Goal: Information Seeking & Learning: Find contact information

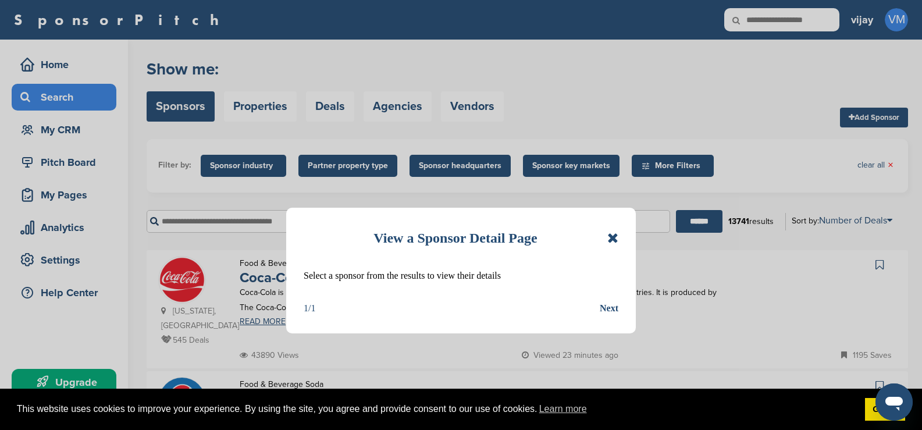
click at [613, 238] on icon at bounding box center [612, 238] width 11 height 14
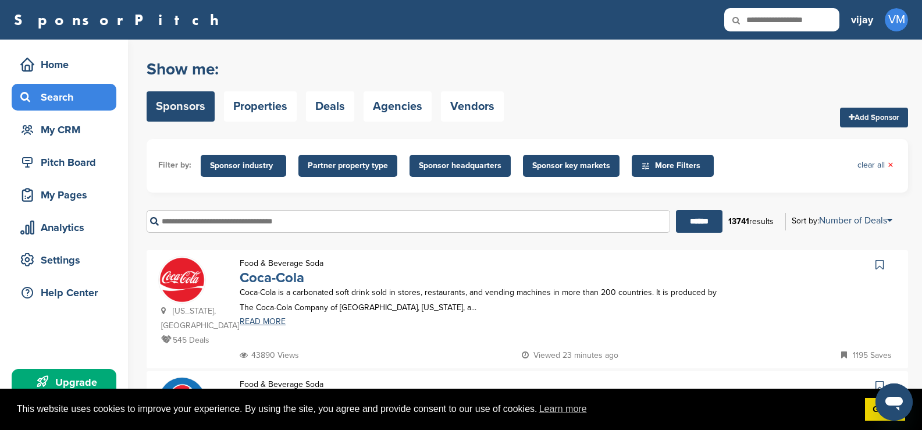
click at [265, 276] on link "Coca-Cola" at bounding box center [272, 277] width 65 height 17
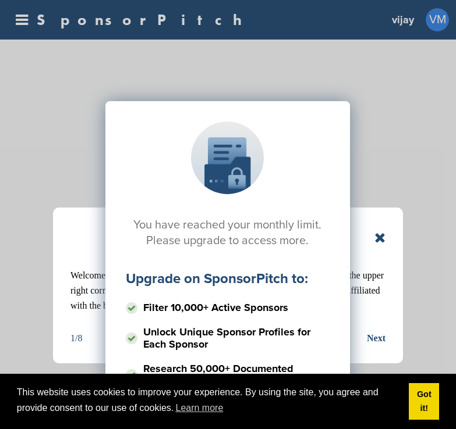
click at [368, 192] on div "You have reached your monthly limit. Please upgrade to access more. Upgrade on …" at bounding box center [226, 217] width 419 height 291
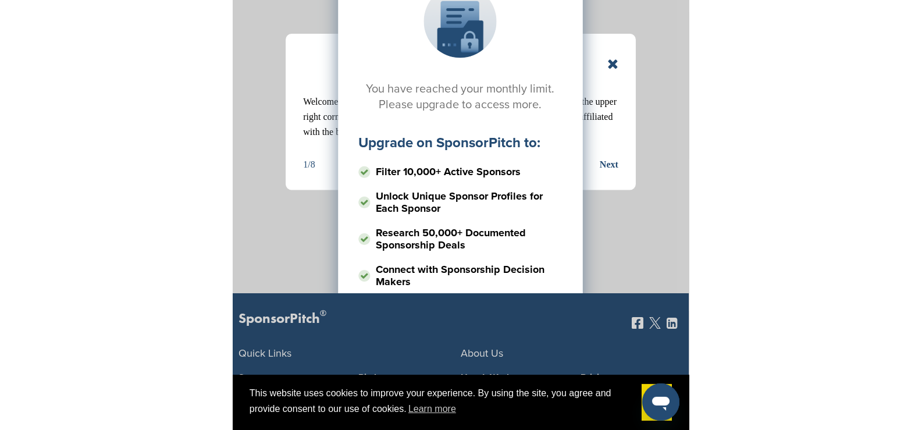
scroll to position [116, 0]
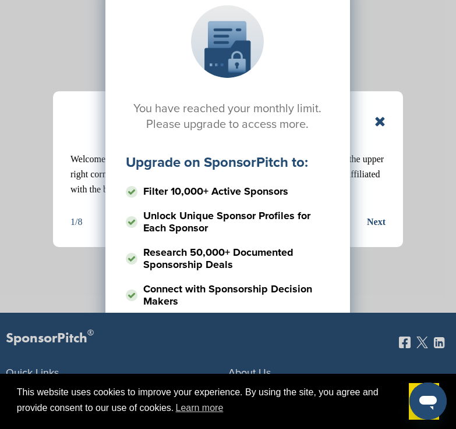
click at [383, 126] on div "You have reached your monthly limit. Please upgrade to access more. Upgrade on …" at bounding box center [226, 101] width 419 height 291
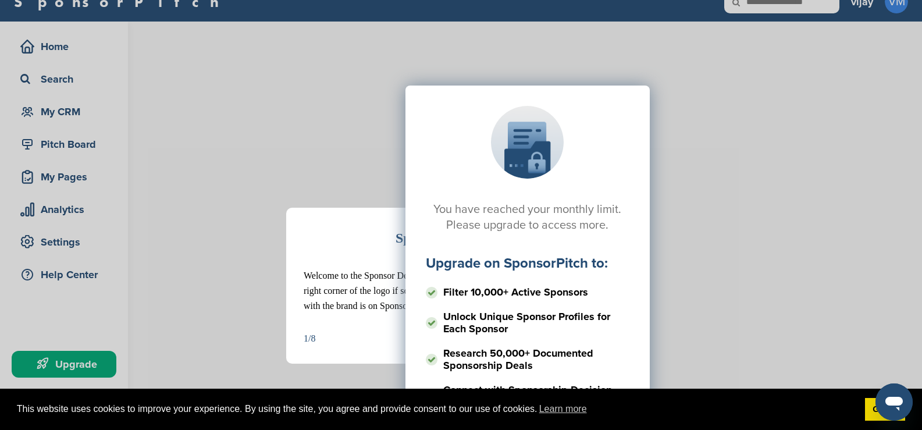
scroll to position [0, 0]
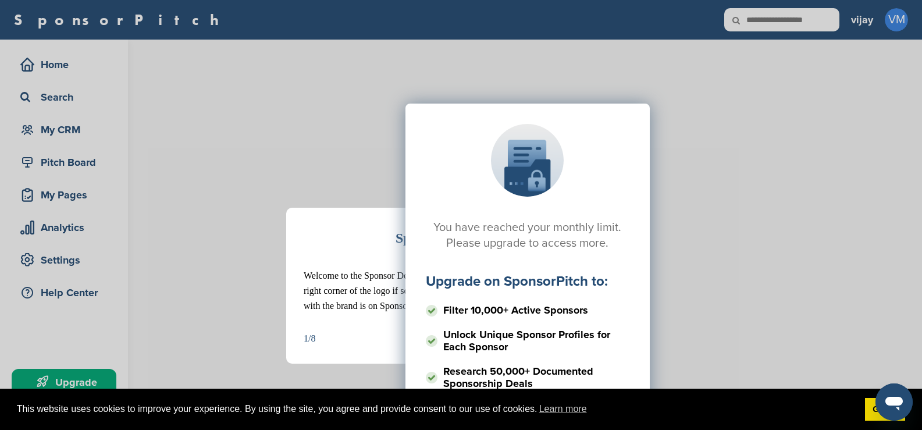
click at [392, 68] on div "Sponsor Detail Page Welcome to the Sponsor Detail page. You might see a green c…" at bounding box center [461, 215] width 922 height 430
click at [372, 76] on div "You have reached your monthly limit. Please upgrade to access more. Upgrade on …" at bounding box center [528, 219] width 762 height 291
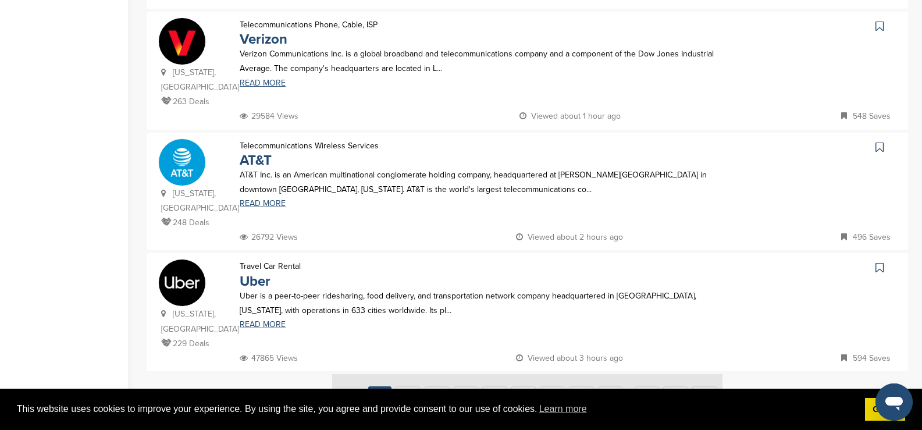
scroll to position [1105, 0]
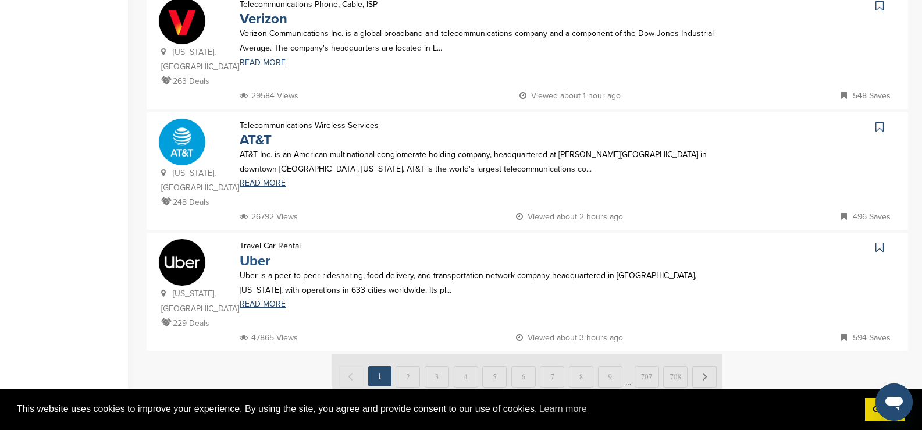
click at [255, 253] on link "Uber" at bounding box center [255, 261] width 31 height 17
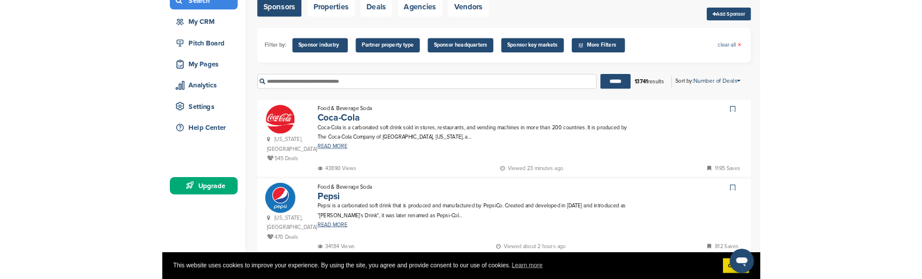
scroll to position [116, 0]
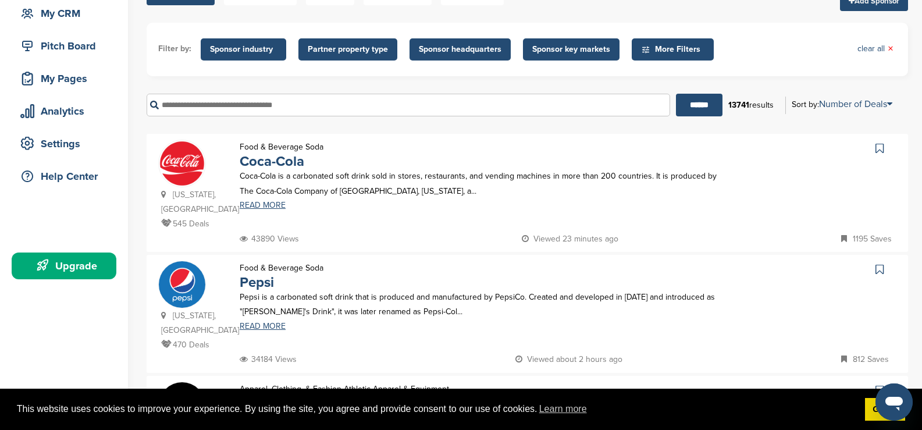
drag, startPoint x: 758, startPoint y: 220, endPoint x: 767, endPoint y: 225, distance: 10.4
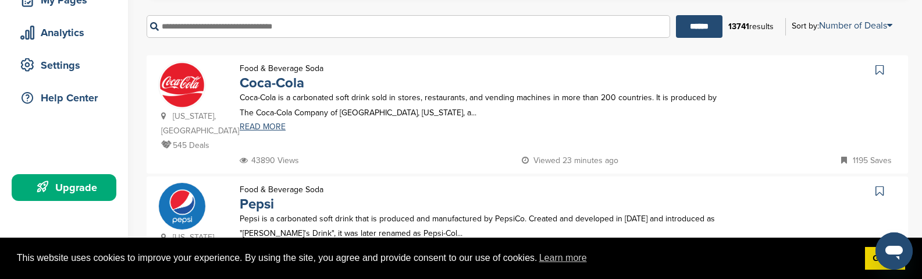
scroll to position [175, 0]
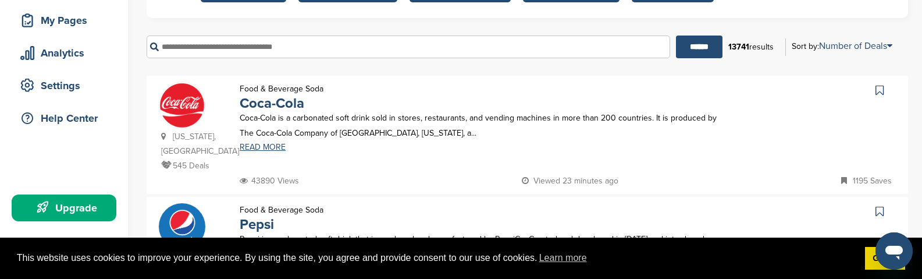
drag, startPoint x: 299, startPoint y: 254, endPoint x: 285, endPoint y: 255, distance: 14.6
click at [280, 104] on div at bounding box center [461, 104] width 922 height 0
drag, startPoint x: 272, startPoint y: 104, endPoint x: 250, endPoint y: 104, distance: 22.7
click at [250, 104] on link "Coca-Cola" at bounding box center [272, 103] width 65 height 17
click at [266, 109] on link "Coca-Cola" at bounding box center [272, 103] width 65 height 17
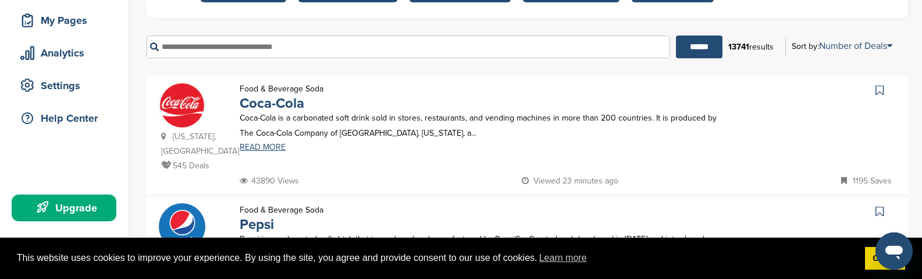
scroll to position [291, 0]
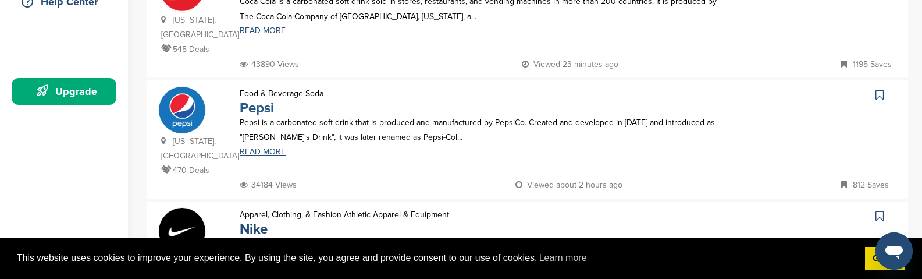
click at [247, 99] on link "Pepsi" at bounding box center [257, 107] width 34 height 17
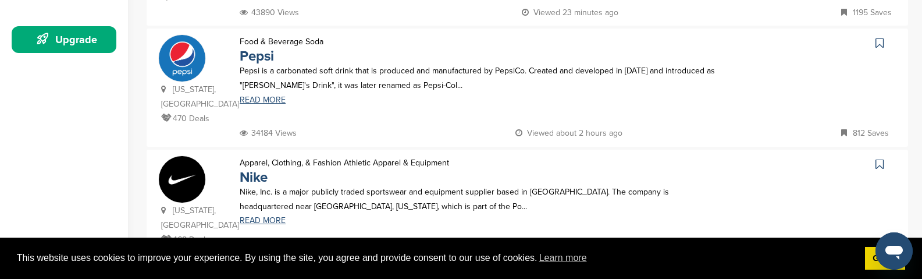
scroll to position [342, 0]
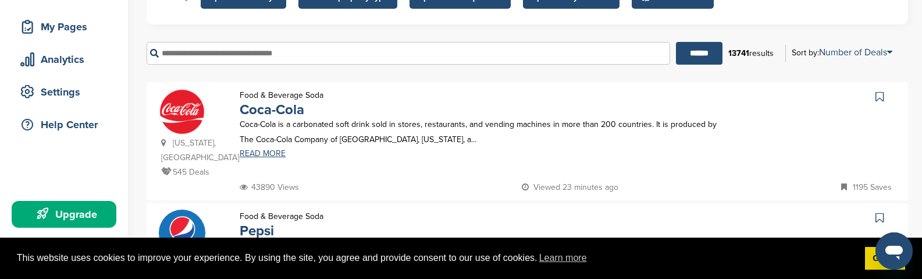
scroll to position [167, 0]
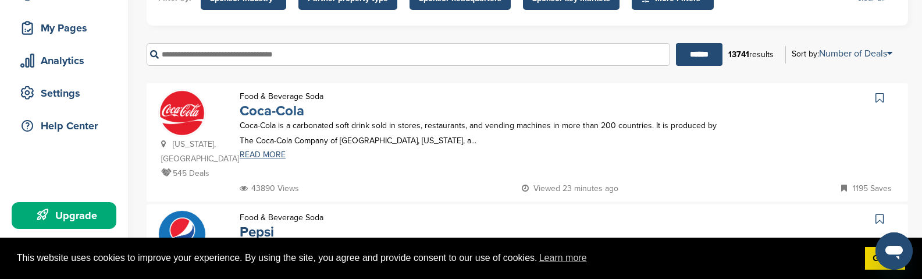
click at [265, 110] on link "Coca-Cola" at bounding box center [272, 110] width 65 height 17
click at [756, 265] on span "This website uses cookies to improve your experience. By using the site, you ag…" at bounding box center [436, 257] width 839 height 17
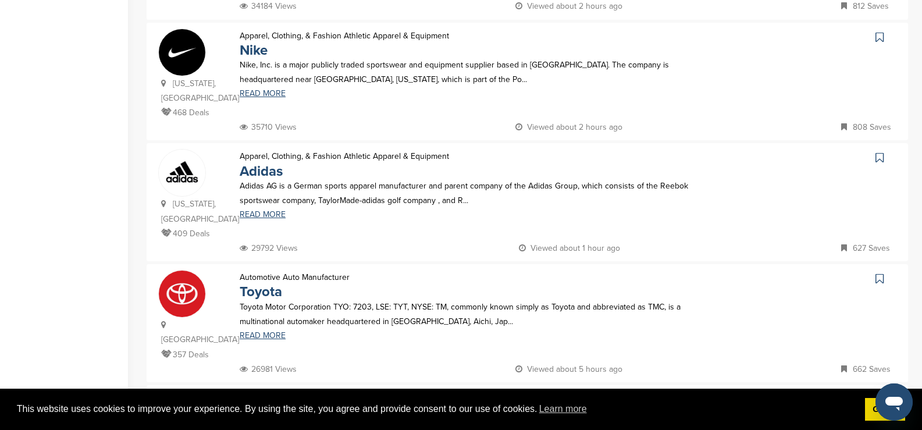
scroll to position [365, 0]
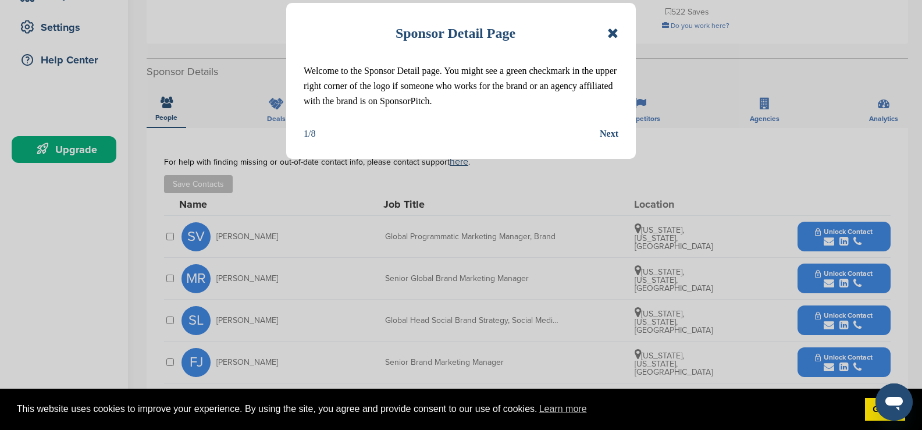
click at [612, 37] on icon at bounding box center [612, 33] width 11 height 14
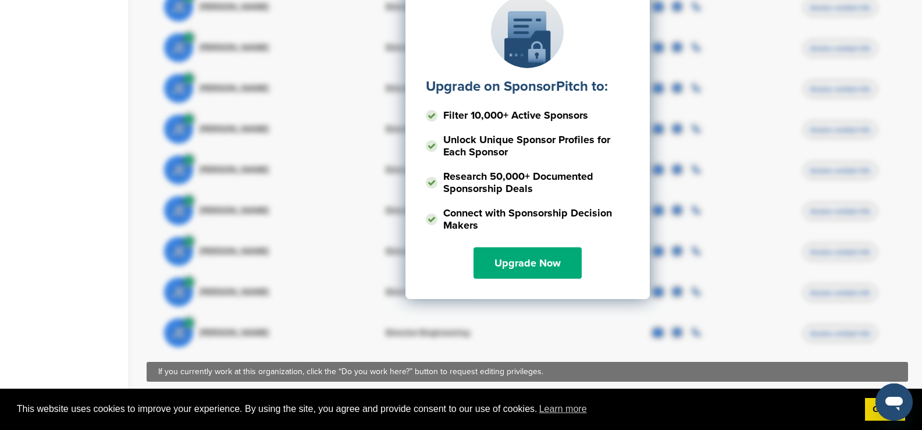
scroll to position [756, 0]
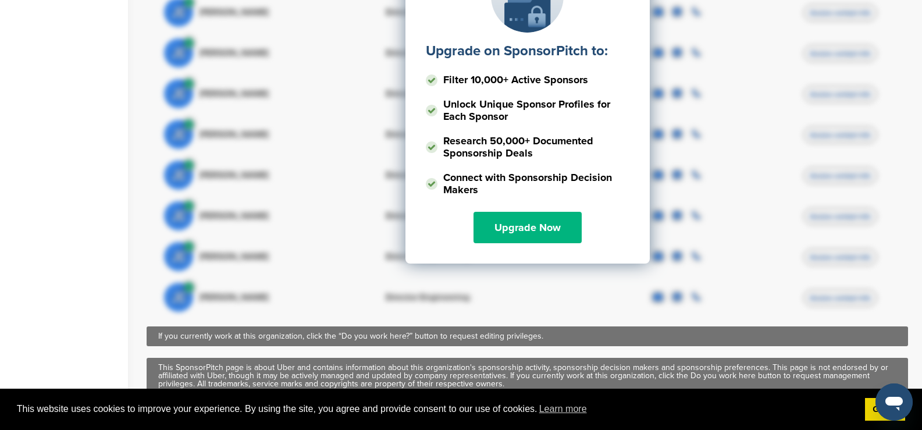
click at [552, 220] on link "Upgrade Now" at bounding box center [528, 227] width 108 height 31
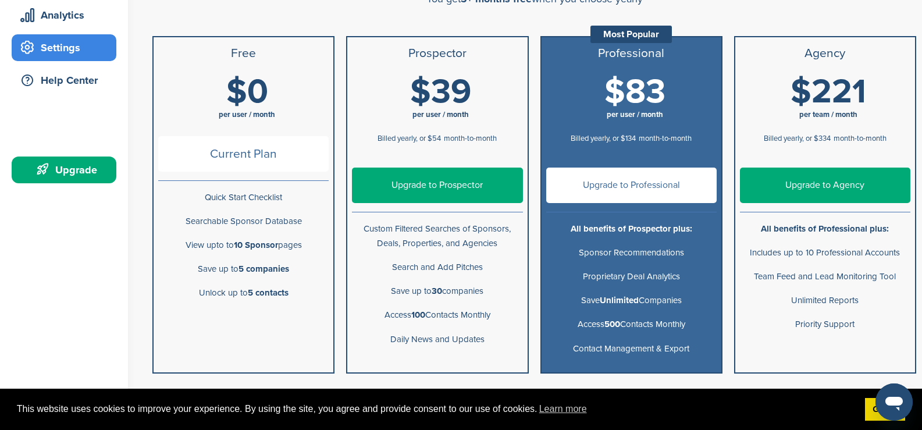
scroll to position [233, 0]
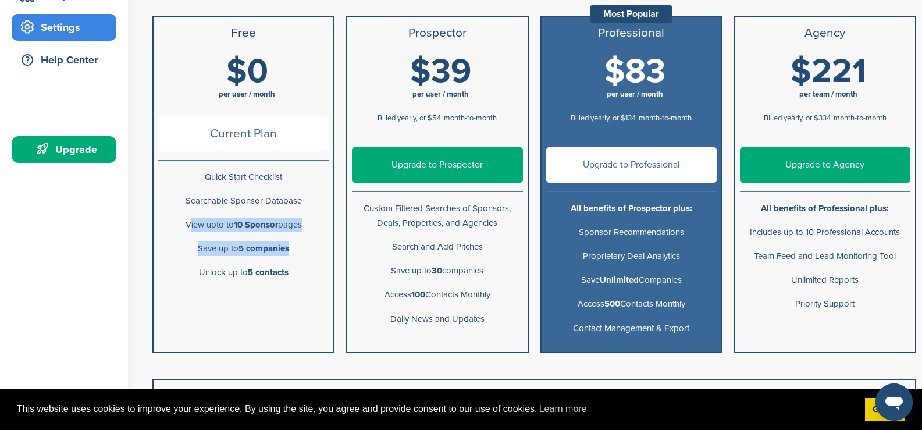
drag, startPoint x: 184, startPoint y: 224, endPoint x: 306, endPoint y: 256, distance: 126.3
click at [306, 256] on ul "Free $0 per user / month Current Plan Quick Start Checklist Searchable Sponsor …" at bounding box center [243, 184] width 182 height 337
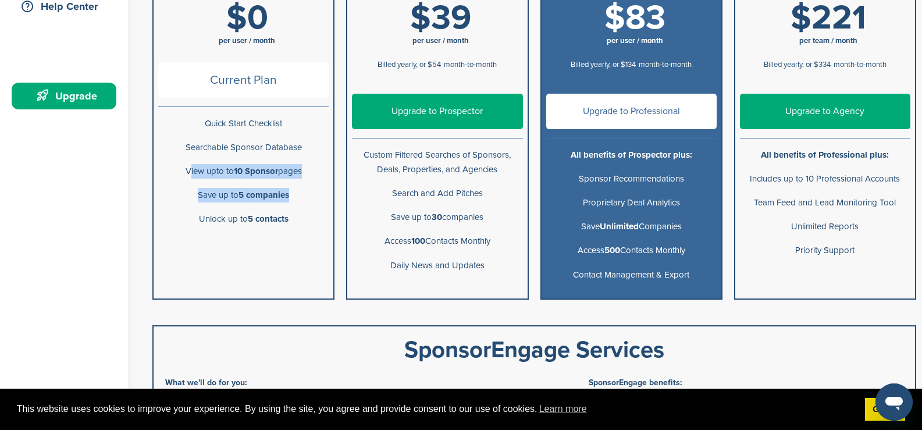
scroll to position [291, 0]
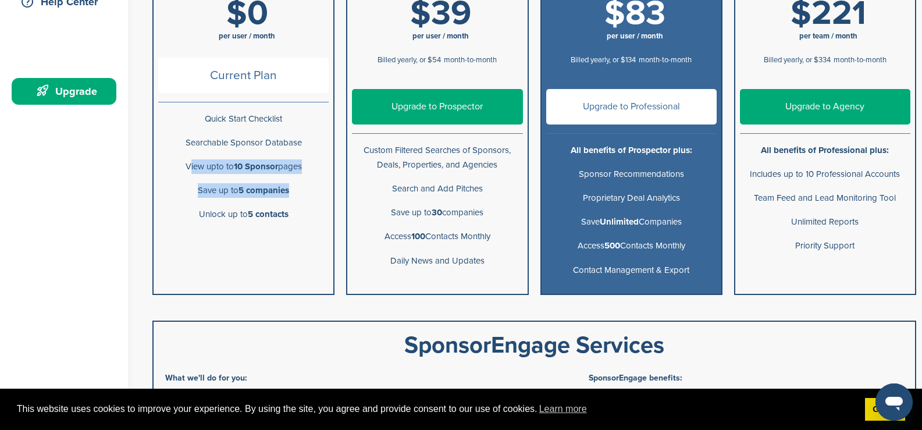
drag, startPoint x: 390, startPoint y: 209, endPoint x: 490, endPoint y: 212, distance: 99.6
click at [490, 212] on p "Save up to 30 companies" at bounding box center [437, 212] width 170 height 15
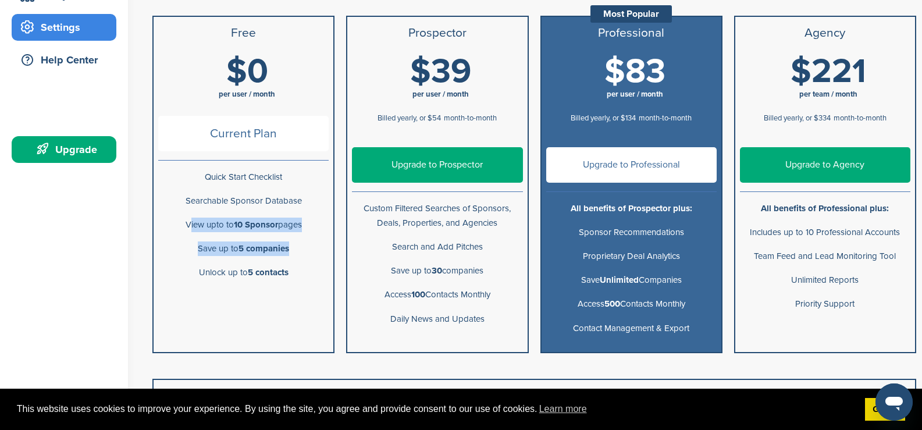
drag, startPoint x: 574, startPoint y: 276, endPoint x: 687, endPoint y: 278, distance: 113.5
click at [687, 278] on p "Save Unlimited Companies" at bounding box center [631, 280] width 170 height 15
drag, startPoint x: 385, startPoint y: 268, endPoint x: 510, endPoint y: 270, distance: 125.7
click at [510, 270] on p "Save up to 30 companies" at bounding box center [437, 271] width 170 height 15
drag, startPoint x: 381, startPoint y: 293, endPoint x: 509, endPoint y: 289, distance: 128.1
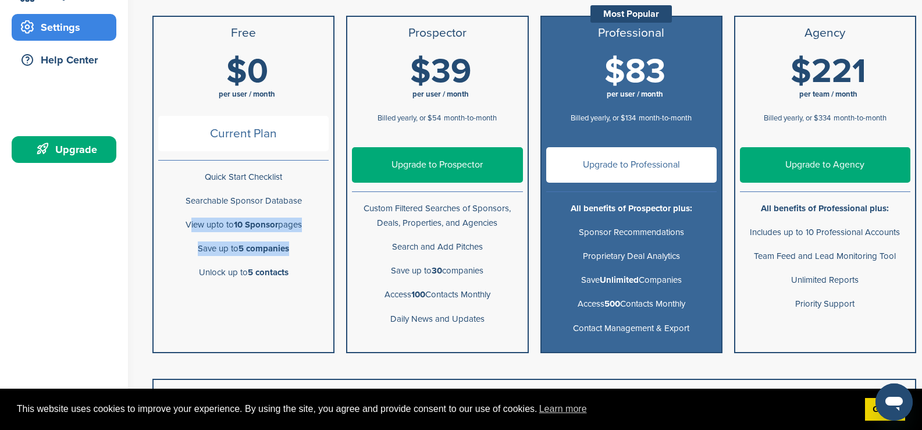
click at [509, 289] on p "Access 100 Contacts Monthly" at bounding box center [437, 294] width 170 height 15
drag, startPoint x: 574, startPoint y: 302, endPoint x: 693, endPoint y: 315, distance: 119.4
click at [693, 315] on li "Access 500 Contacts Monthly" at bounding box center [632, 304] width 180 height 24
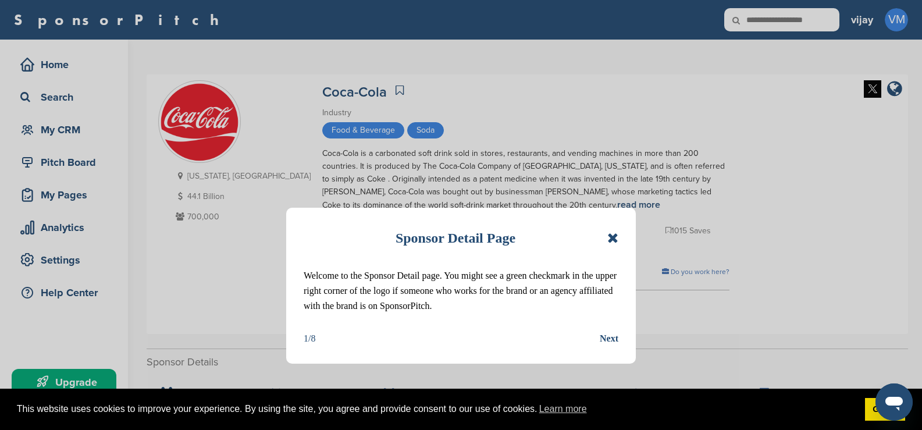
click at [622, 239] on div "Sponsor Detail Page Welcome to the Sponsor Detail page. You might see a green c…" at bounding box center [461, 286] width 350 height 156
click at [618, 239] on icon at bounding box center [612, 238] width 11 height 14
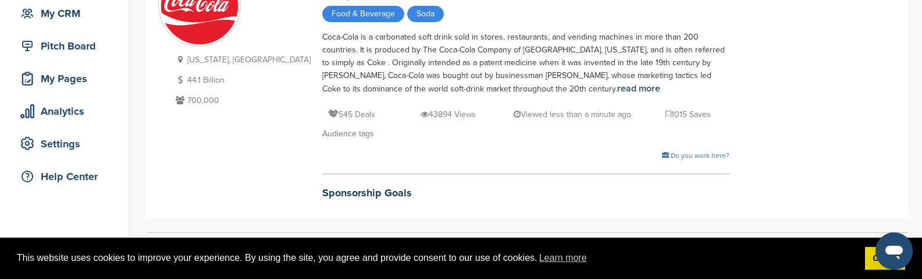
scroll to position [58, 0]
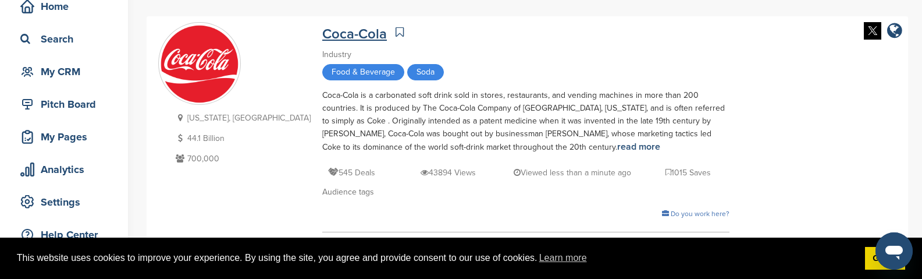
click at [322, 28] on link "Coca-Cola" at bounding box center [354, 34] width 65 height 17
click at [307, 221] on div at bounding box center [461, 221] width 922 height 0
click at [322, 66] on span "Food & Beverage" at bounding box center [363, 72] width 82 height 16
click at [407, 66] on span "Soda" at bounding box center [425, 72] width 37 height 16
click at [298, 221] on div at bounding box center [461, 221] width 922 height 0
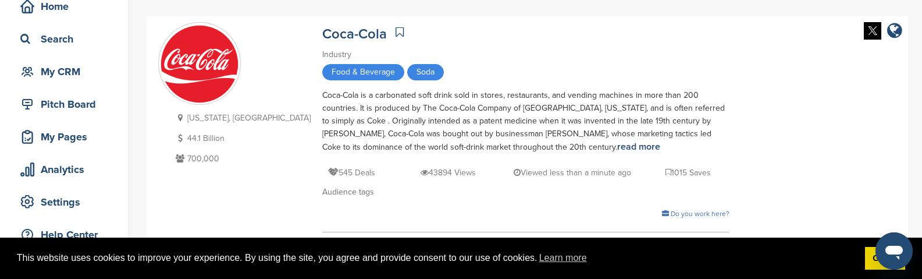
click at [322, 98] on div "Coca-Cola is a carbonated soft drink sold in stores, restaurants, and vending m…" at bounding box center [525, 121] width 407 height 65
click at [617, 148] on link "read more" at bounding box center [638, 147] width 43 height 12
click at [436, 123] on div "Coca-Cola is a carbonated soft drink sold in stores, restaurants, and vending m…" at bounding box center [525, 121] width 407 height 65
click at [389, 138] on div "Coca-Cola is a carbonated soft drink sold in stores, restaurants, and vending m…" at bounding box center [525, 121] width 407 height 65
click at [335, 221] on div at bounding box center [461, 221] width 922 height 0
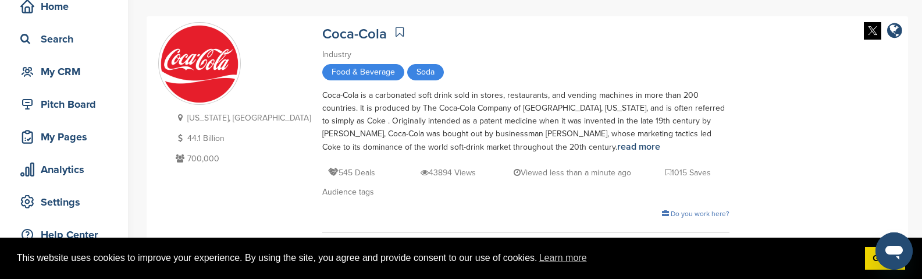
click at [217, 116] on p "[US_STATE], [GEOGRAPHIC_DATA]" at bounding box center [242, 118] width 138 height 15
click at [317, 221] on div at bounding box center [461, 221] width 922 height 0
click at [184, 136] on icon at bounding box center [180, 138] width 15 height 8
click at [201, 138] on p "44.1 Billion" at bounding box center [242, 138] width 138 height 15
click at [208, 137] on p "44.1 Billion" at bounding box center [242, 138] width 138 height 15
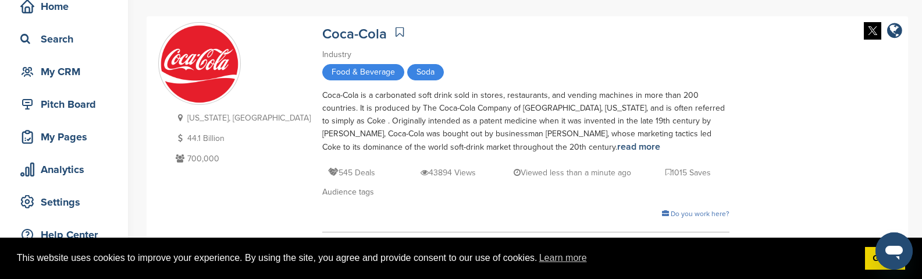
click at [232, 159] on p "700,000" at bounding box center [242, 158] width 138 height 15
click at [182, 139] on icon at bounding box center [180, 138] width 15 height 8
click at [206, 139] on p "44.1 Billion" at bounding box center [242, 138] width 138 height 15
click at [305, 221] on div at bounding box center [461, 221] width 922 height 0
click at [189, 158] on p "700,000" at bounding box center [242, 158] width 138 height 15
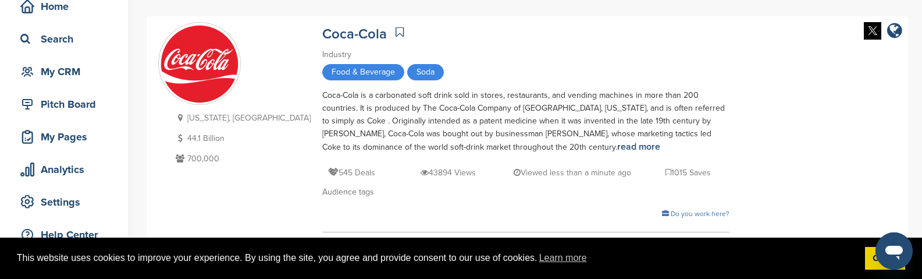
click at [301, 221] on div at bounding box center [461, 221] width 922 height 0
click at [328, 173] on p "545 Deals" at bounding box center [351, 172] width 47 height 15
click at [338, 221] on div at bounding box center [461, 221] width 922 height 0
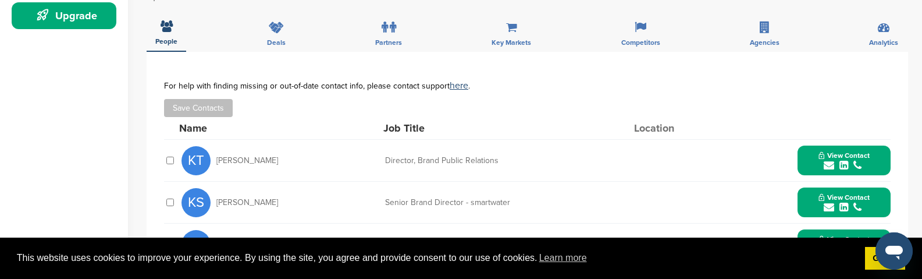
scroll to position [349, 0]
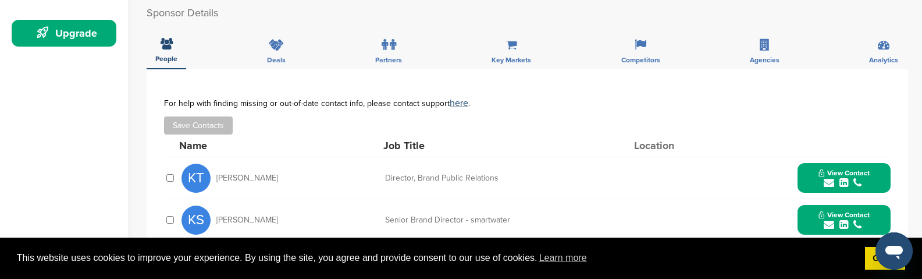
click at [223, 172] on div "KT [PERSON_NAME]" at bounding box center [246, 177] width 128 height 29
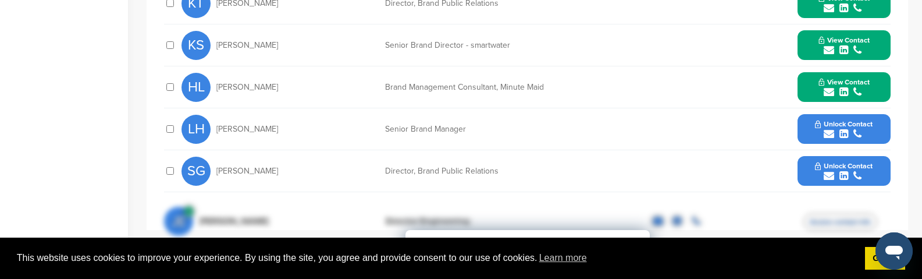
scroll to position [465, 0]
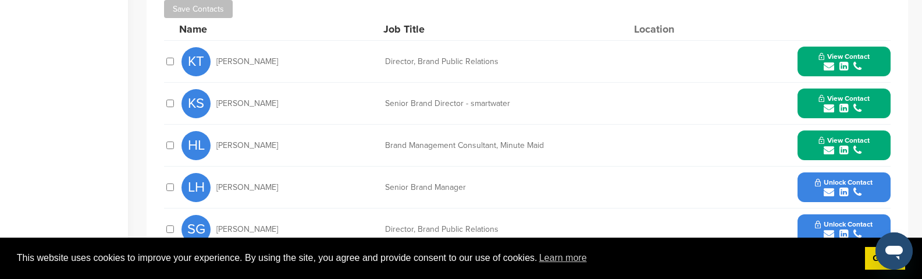
click at [806, 67] on button "View Contact" at bounding box center [844, 61] width 79 height 35
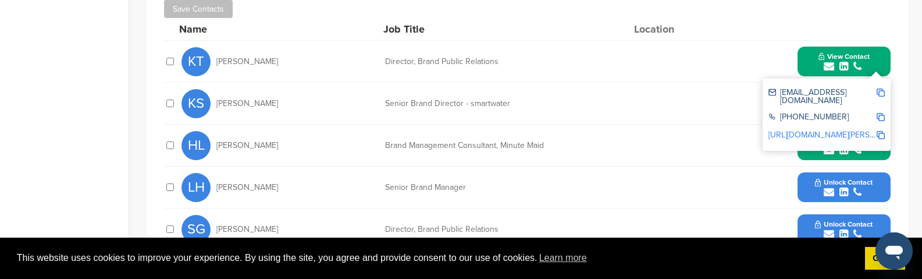
click at [238, 58] on span "Krista Tietjen" at bounding box center [247, 62] width 62 height 8
click at [445, 62] on div "Director, Brand Public Relations" at bounding box center [472, 62] width 175 height 8
click at [463, 59] on div "Director, Brand Public Relations" at bounding box center [472, 62] width 175 height 8
click at [470, 62] on div "Director, Brand Public Relations" at bounding box center [472, 62] width 175 height 8
click at [442, 59] on div "Director, Brand Public Relations" at bounding box center [472, 62] width 175 height 8
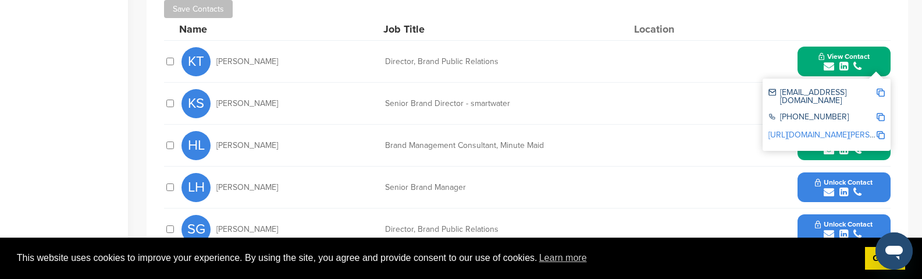
click at [451, 63] on div "Director, Brand Public Relations" at bounding box center [472, 62] width 175 height 8
click at [782, 93] on div "ktietjen@coca-cola.com" at bounding box center [823, 96] width 108 height 16
click at [789, 93] on div "ktietjen@coca-cola.com" at bounding box center [823, 96] width 108 height 16
click at [791, 113] on div "+1 404-676-2121" at bounding box center [823, 118] width 108 height 10
click at [795, 130] on link "http://www.linkedin.com/in/krista-tietjen-92965323" at bounding box center [840, 135] width 142 height 10
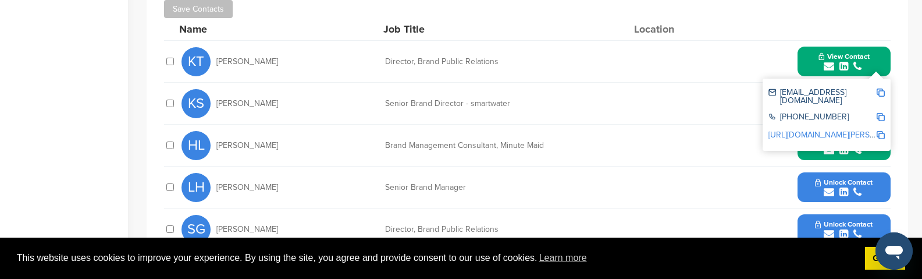
click at [438, 62] on div "Director, Brand Public Relations" at bounding box center [472, 62] width 175 height 8
click at [454, 98] on div "KS Kate Santore Senior Brand Director - smartwater View Contact ksantore@coca-c…" at bounding box center [536, 103] width 709 height 41
click at [230, 105] on span "Kate Santore" at bounding box center [247, 103] width 62 height 8
click at [419, 63] on div "Director, Brand Public Relations" at bounding box center [472, 62] width 175 height 8
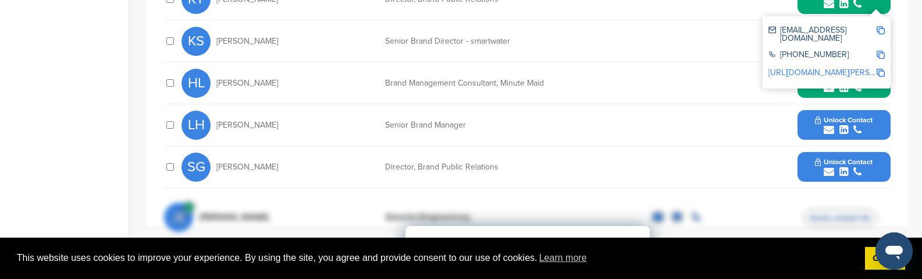
scroll to position [524, 0]
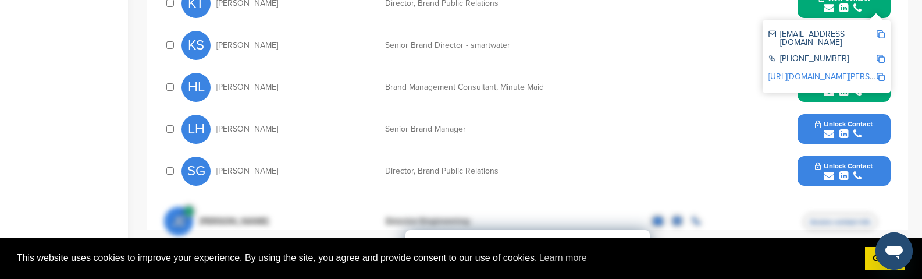
click at [160, 132] on div "**********" at bounding box center [528, 62] width 762 height 335
click at [158, 119] on div "**********" at bounding box center [528, 62] width 762 height 335
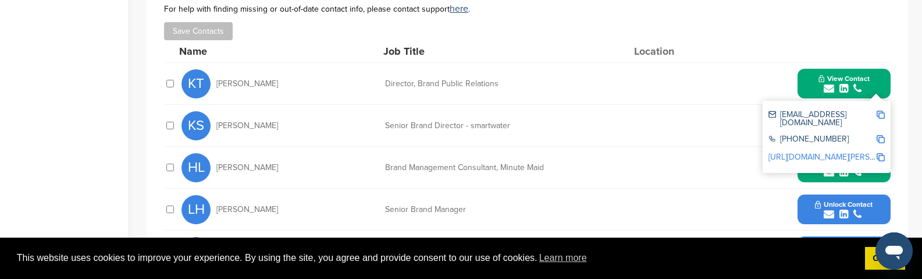
scroll to position [407, 0]
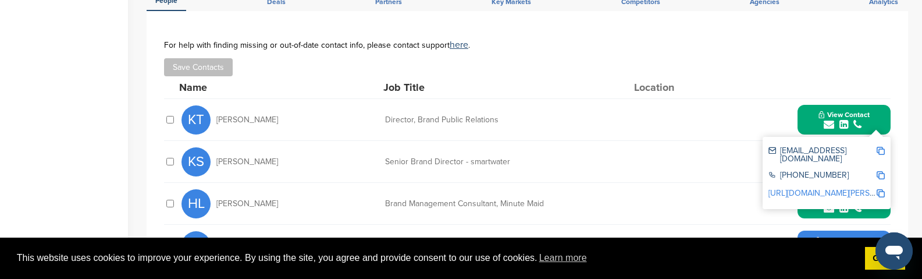
click at [894, 144] on div "**********" at bounding box center [528, 178] width 762 height 335
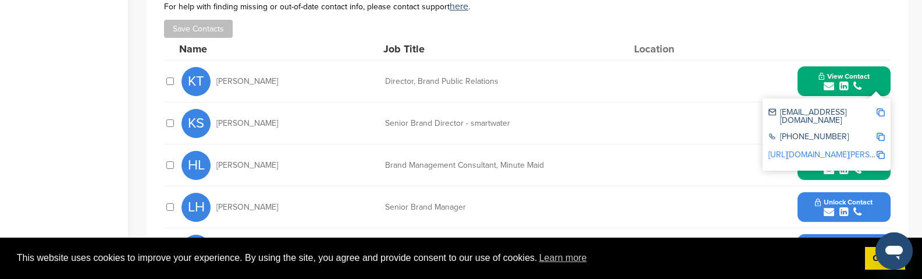
scroll to position [465, 0]
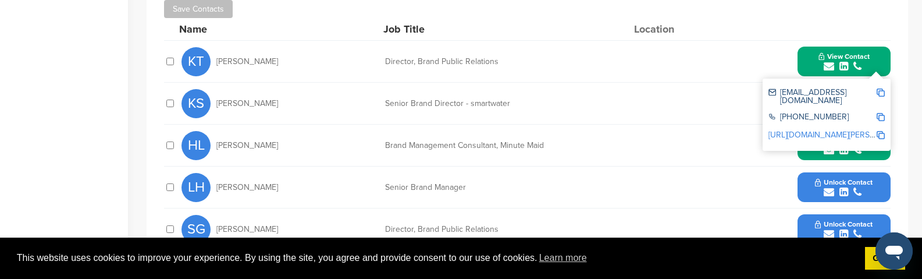
click at [241, 65] on span "Krista Tietjen" at bounding box center [247, 62] width 62 height 8
click at [426, 68] on div "KT Krista Tietjen Director, Brand Public Relations View Contact ktietjen@coca-c…" at bounding box center [536, 61] width 709 height 41
click at [433, 64] on div "Director, Brand Public Relations" at bounding box center [472, 62] width 175 height 8
click at [829, 92] on div "ktietjen@coca-cola.com" at bounding box center [823, 96] width 108 height 16
click at [829, 113] on div "+1 404-676-2121" at bounding box center [823, 118] width 108 height 10
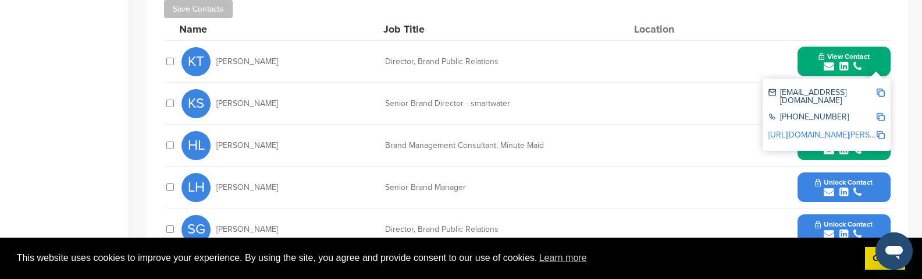
click at [832, 130] on link "http://www.linkedin.com/in/krista-tietjen-92965323" at bounding box center [840, 135] width 142 height 10
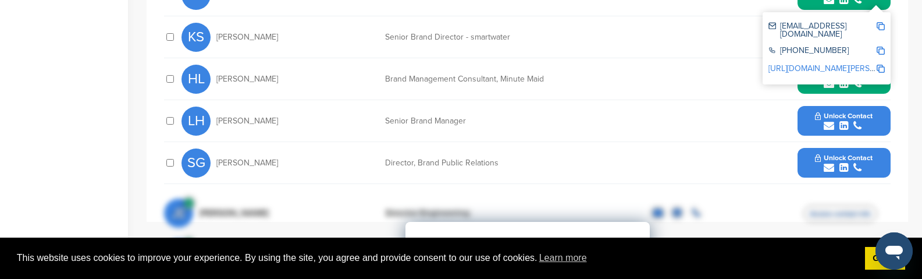
scroll to position [524, 0]
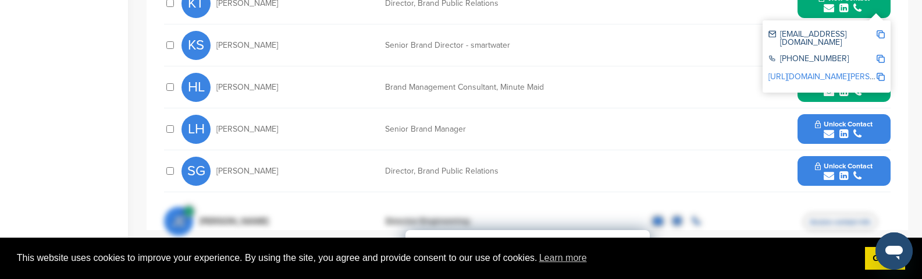
click at [495, 82] on div "HL Hanna Lewis Brand Management Consultant, Minute Maid View Contact halewis@co…" at bounding box center [536, 86] width 709 height 41
click at [495, 85] on div "Brand Management Consultant, Minute Maid" at bounding box center [472, 87] width 175 height 8
click at [297, 82] on div "HL Hanna Lewis" at bounding box center [246, 87] width 128 height 29
click at [339, 55] on div "KS Kate Santore Senior Brand Director - smartwater View Contact ksantore@coca-c…" at bounding box center [536, 44] width 709 height 41
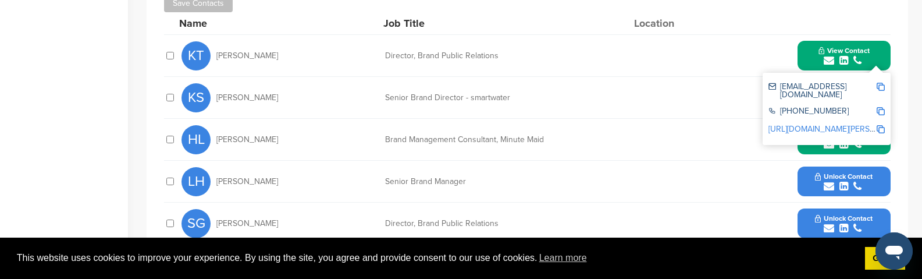
scroll to position [407, 0]
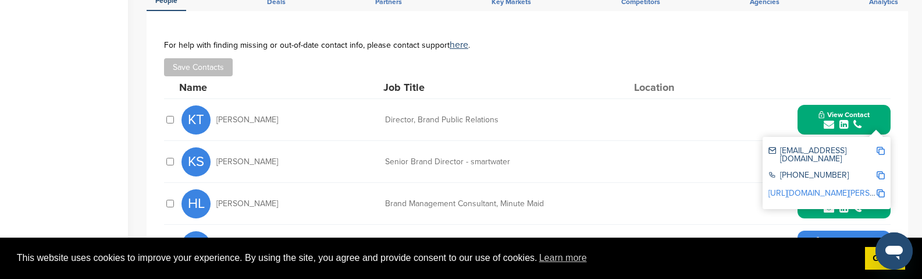
click at [289, 159] on div "KS Kate Santore" at bounding box center [246, 161] width 128 height 29
click at [381, 163] on div "KS Kate Santore Senior Brand Director - smartwater View Contact ksantore@coca-c…" at bounding box center [536, 161] width 709 height 41
click at [414, 114] on div "KT Krista Tietjen Director, Brand Public Relations View Contact ktietjen@coca-c…" at bounding box center [536, 119] width 709 height 41
click at [358, 168] on div "KS Kate Santore Senior Brand Director - smartwater View Contact ksantore@coca-c…" at bounding box center [536, 161] width 709 height 41
click at [194, 168] on span "KS" at bounding box center [196, 161] width 29 height 29
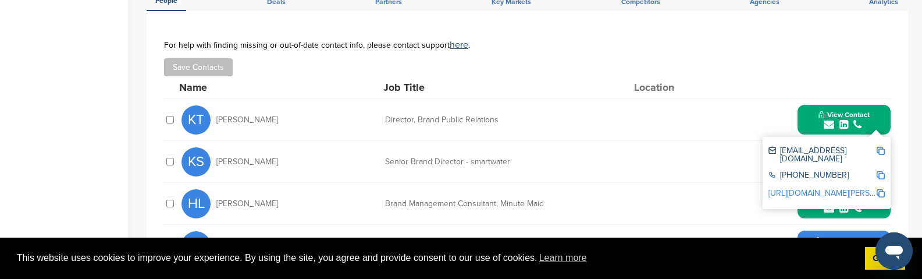
click at [245, 167] on div "KS Kate Santore" at bounding box center [246, 161] width 128 height 29
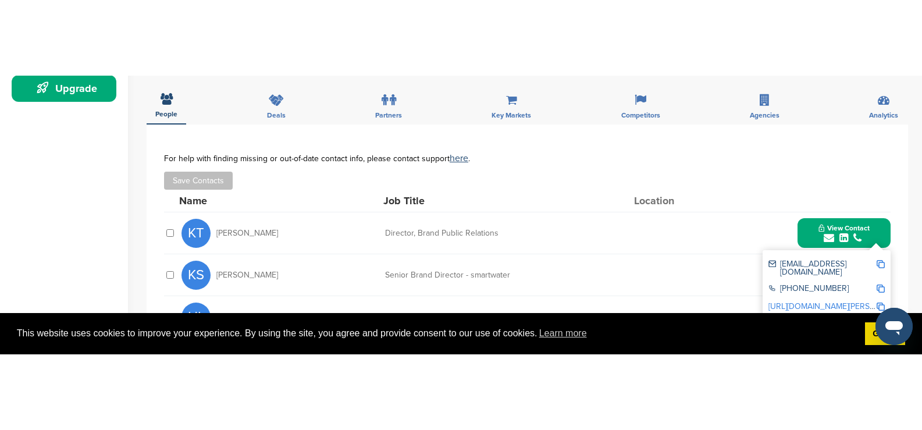
scroll to position [349, 0]
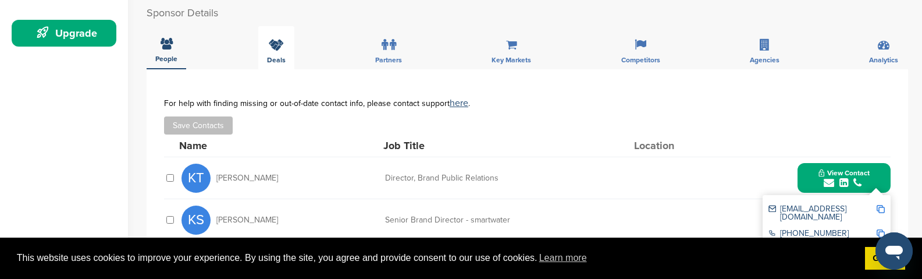
click at [278, 64] on div "Deals" at bounding box center [276, 47] width 36 height 43
click at [277, 48] on icon at bounding box center [276, 45] width 15 height 12
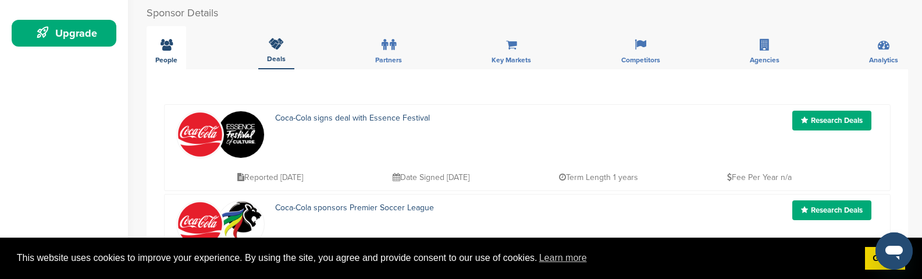
click at [161, 49] on icon at bounding box center [167, 45] width 12 height 12
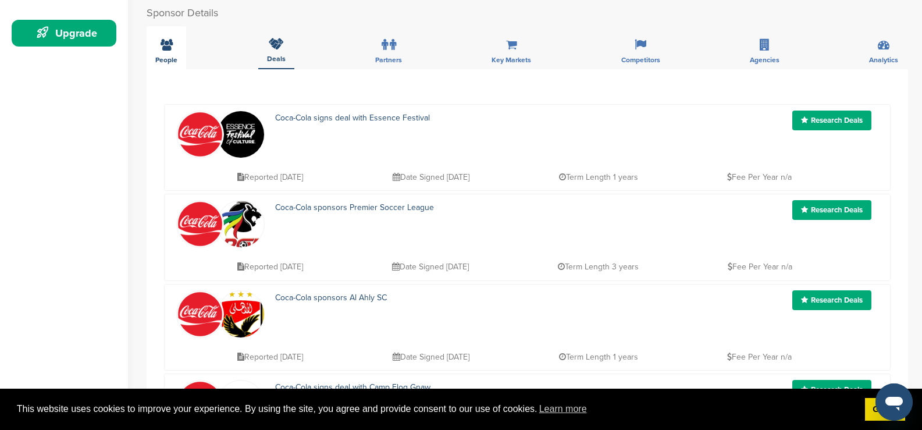
click at [170, 59] on span "People" at bounding box center [166, 59] width 22 height 7
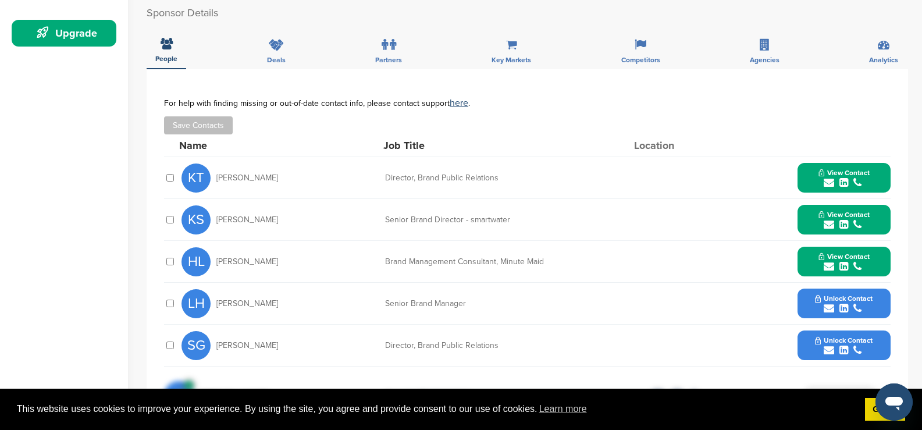
click at [836, 172] on span "View Contact" at bounding box center [844, 173] width 51 height 8
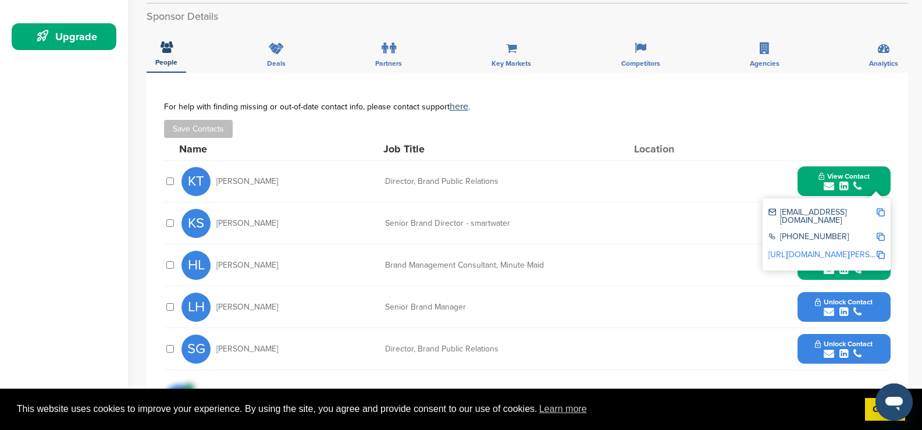
scroll to position [291, 0]
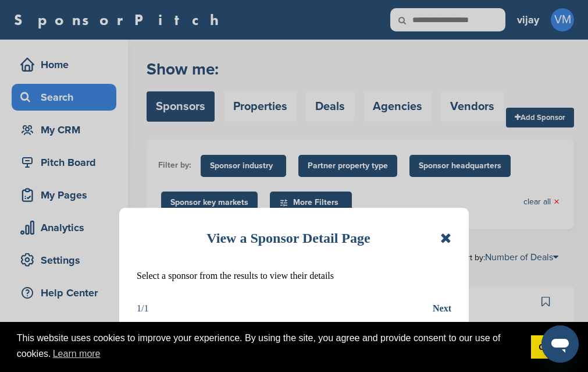
click at [445, 239] on icon at bounding box center [445, 238] width 11 height 14
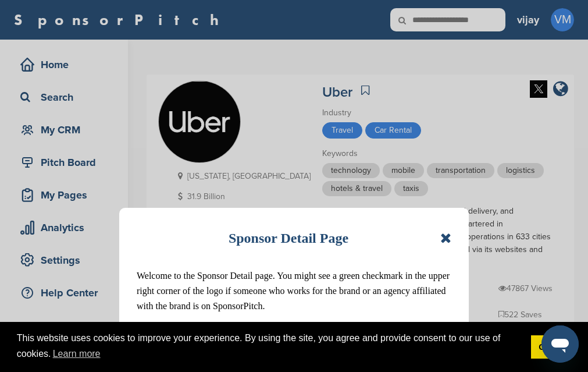
click at [447, 239] on icon at bounding box center [445, 238] width 11 height 14
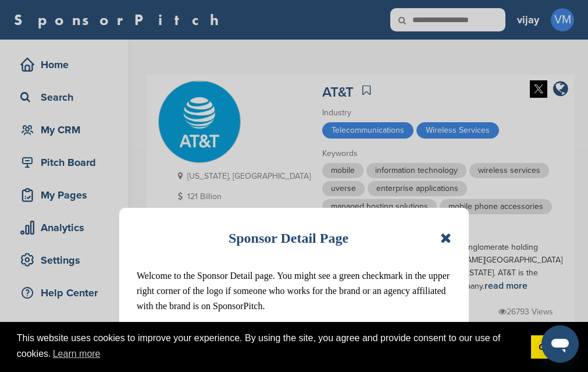
click at [445, 236] on icon at bounding box center [445, 238] width 11 height 14
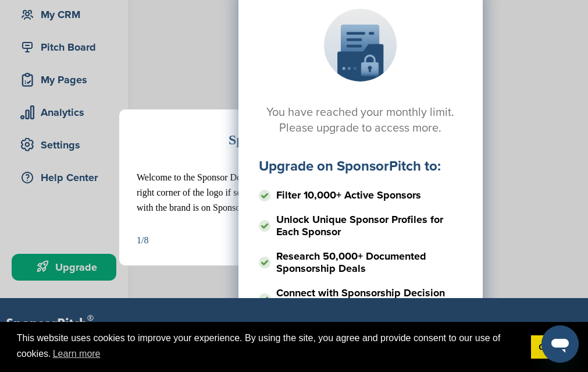
scroll to position [116, 0]
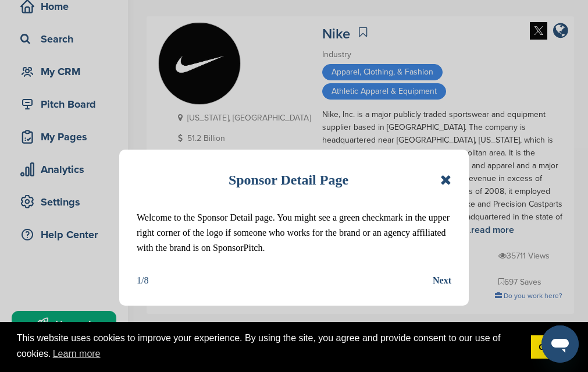
click at [447, 180] on icon at bounding box center [445, 180] width 11 height 14
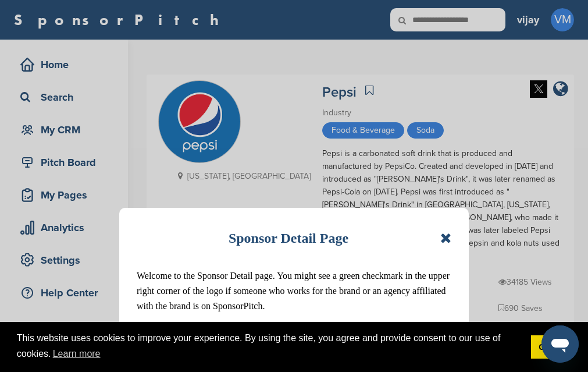
click at [448, 240] on icon at bounding box center [445, 238] width 11 height 14
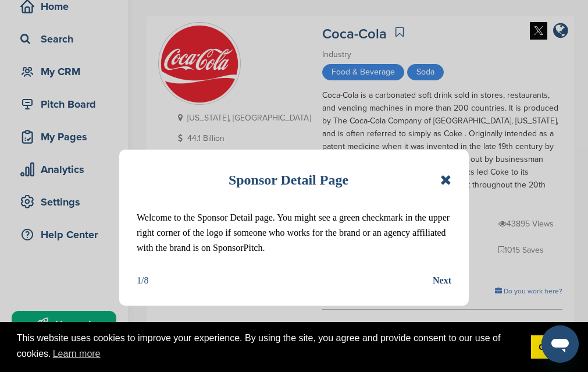
click at [445, 183] on icon at bounding box center [445, 180] width 11 height 14
